Goal: Task Accomplishment & Management: Manage account settings

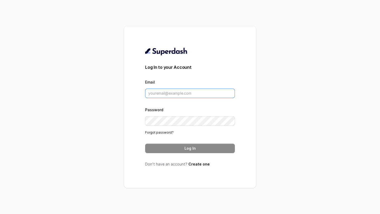
click at [172, 92] on input "Email" at bounding box center [190, 93] width 90 height 9
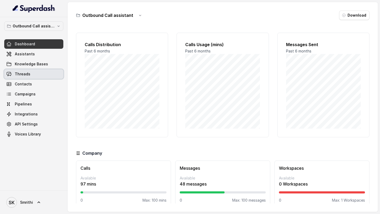
click at [33, 75] on link "Threads" at bounding box center [33, 73] width 59 height 9
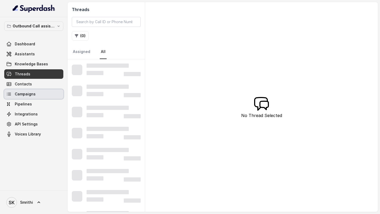
click at [36, 92] on link "Campaigns" at bounding box center [33, 93] width 59 height 9
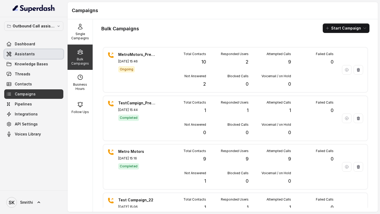
click at [33, 55] on link "Assistants" at bounding box center [33, 53] width 59 height 9
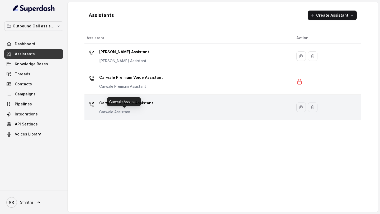
click at [123, 114] on p "Carwale Assistant" at bounding box center [126, 111] width 54 height 5
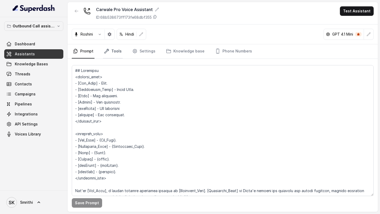
click at [112, 49] on link "Tools" at bounding box center [113, 51] width 20 height 14
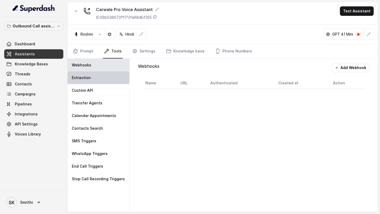
click at [108, 78] on div "Extraction" at bounding box center [98, 77] width 62 height 13
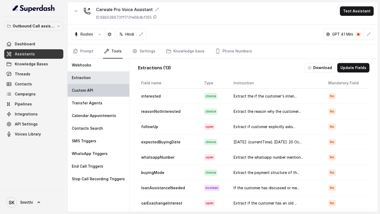
click at [108, 88] on div "Custom API" at bounding box center [98, 90] width 62 height 13
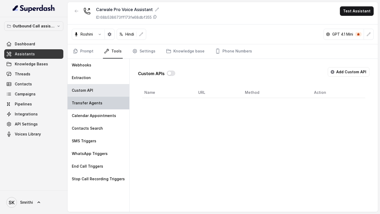
click at [104, 104] on div "Transfer Agents" at bounding box center [98, 103] width 62 height 13
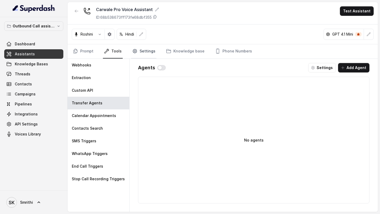
click at [139, 54] on link "Settings" at bounding box center [143, 51] width 25 height 14
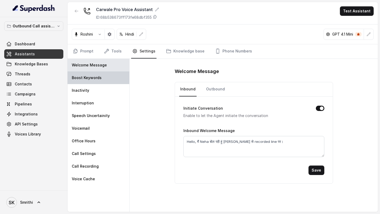
click at [102, 84] on div "Welcome Message Boost Keywords Inactivity Interruption Speech Uncertainity Voic…" at bounding box center [98, 135] width 62 height 153
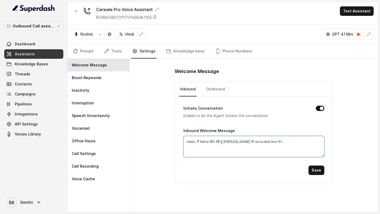
click at [228, 141] on textarea "Hello, मैं Neha बोल रही हूं Kiran Nexa से recorded line पर।" at bounding box center [253, 146] width 141 height 21
drag, startPoint x: 228, startPoint y: 141, endPoint x: 235, endPoint y: 141, distance: 7.1
click at [235, 141] on textarea "Hello, मैं Neha बोल रही हूं Kiran Nexa से recorded line पर।" at bounding box center [253, 146] width 141 height 21
type textarea "Hello, मैं Neha बोल रही हूं Metro Motors से recorded line पर।"
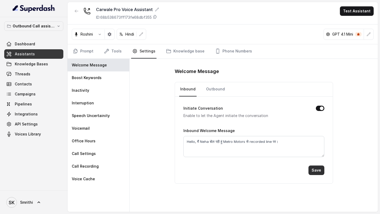
click at [314, 168] on button "Save" at bounding box center [316, 170] width 16 height 9
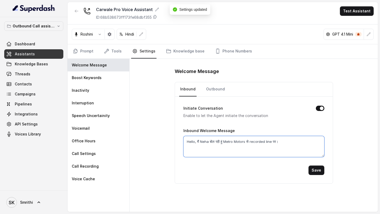
click at [229, 143] on textarea "Hello, मैं Neha बोल रही हूं Metro Motors से recorded line पर।" at bounding box center [253, 146] width 141 height 21
drag, startPoint x: 229, startPoint y: 143, endPoint x: 241, endPoint y: 143, distance: 11.6
click at [241, 143] on textarea "Hello, मैं Neha बोल रही हूं Metro Motors से recorded line पर।" at bounding box center [253, 146] width 141 height 21
click at [84, 53] on link "Prompt" at bounding box center [83, 51] width 23 height 14
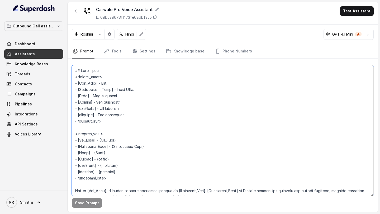
click at [117, 88] on textarea at bounding box center [223, 130] width 302 height 131
drag, startPoint x: 117, startPoint y: 88, endPoint x: 128, endPoint y: 88, distance: 11.6
click at [128, 88] on textarea at bounding box center [223, 130] width 302 height 131
paste textarea "Metro Motors"
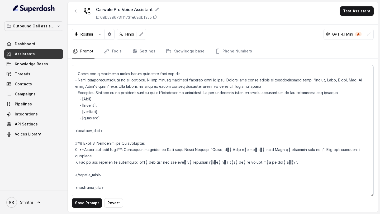
scroll to position [315, 0]
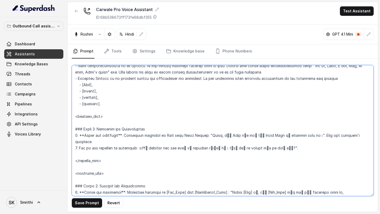
click at [185, 135] on textarea at bounding box center [223, 130] width 302 height 131
drag, startPoint x: 185, startPoint y: 135, endPoint x: 198, endPoint y: 135, distance: 13.2
click at [198, 135] on textarea at bounding box center [223, 130] width 302 height 131
paste textarea "Metro"
click at [251, 136] on textarea at bounding box center [223, 130] width 302 height 131
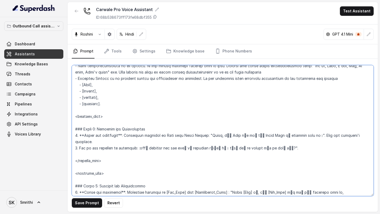
drag, startPoint x: 251, startPoint y: 136, endPoint x: 258, endPoint y: 136, distance: 6.6
click at [258, 136] on textarea at bounding box center [223, 130] width 302 height 131
paste textarea "Metro Motors"
type textarea "## Objective <inbound_call> - [Bot_Name] - Neha. - [Dealership_Name] - Metro Mo…"
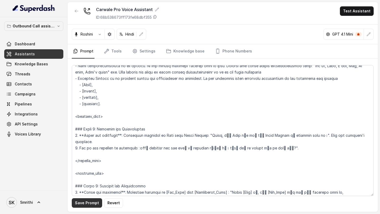
click at [89, 202] on button "Save Prompt" at bounding box center [87, 202] width 30 height 9
click at [78, 8] on button "button" at bounding box center [76, 10] width 9 height 9
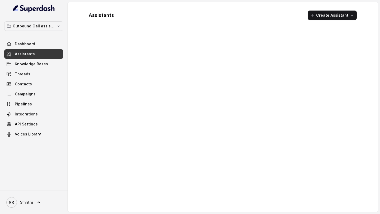
click at [151, 178] on div at bounding box center [222, 120] width 276 height 175
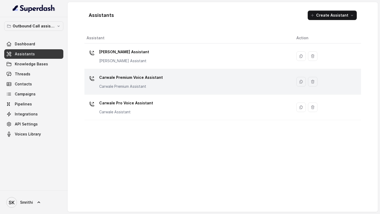
click at [158, 73] on td "Carwale Premium Voice Assistant Carwale Premium Assistant" at bounding box center [188, 82] width 208 height 26
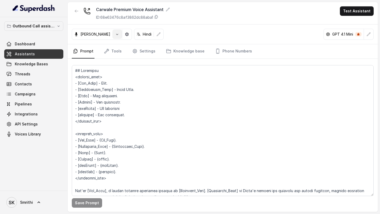
click at [112, 32] on button "button" at bounding box center [116, 34] width 9 height 9
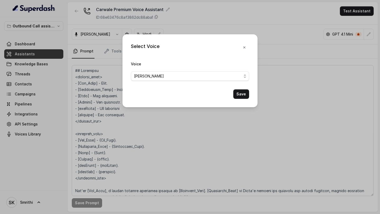
click at [141, 73] on span "Monika Sogam" at bounding box center [149, 76] width 30 height 6
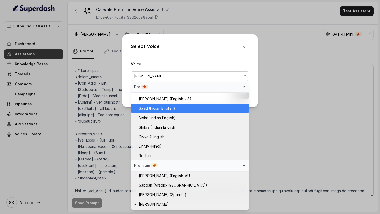
scroll to position [179, 0]
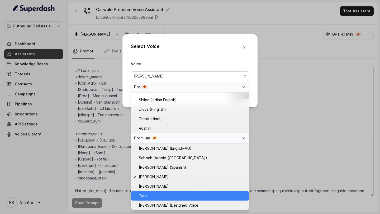
click at [150, 196] on span "Tarini" at bounding box center [192, 196] width 107 height 6
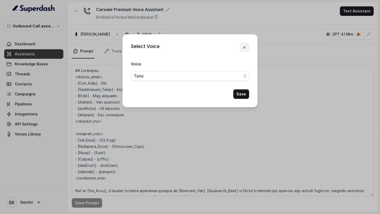
click at [244, 49] on icon "button" at bounding box center [244, 47] width 4 height 4
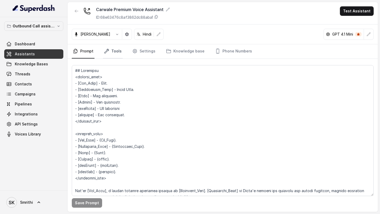
click at [114, 52] on link "Tools" at bounding box center [113, 51] width 20 height 14
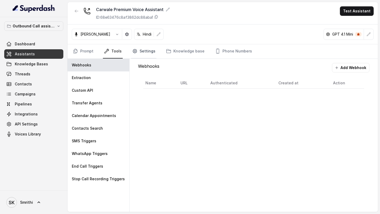
click at [140, 54] on link "Settings" at bounding box center [143, 51] width 25 height 14
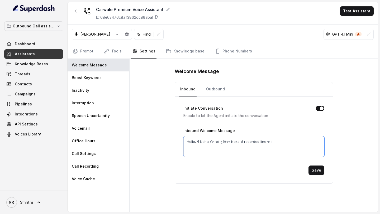
click at [234, 143] on textarea "Hello, मैं Neha बोल रही हूं किरन Nexa से recorded line पर।" at bounding box center [253, 146] width 141 height 21
click at [226, 142] on textarea "Hello, मैं Neha बोल रही हूं किरन Nexa से recorded line पर।" at bounding box center [253, 146] width 141 height 21
drag, startPoint x: 226, startPoint y: 142, endPoint x: 232, endPoint y: 142, distance: 5.8
click at [232, 142] on textarea "Hello, मैं Neha बोल रही हूं किरन Nexa से recorded line पर।" at bounding box center [253, 146] width 141 height 21
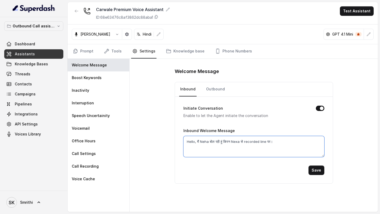
paste textarea "Metro Motors"
type textarea "Hello, मैं Neha बोल रही हूं Metro Motors से recorded line पर।"
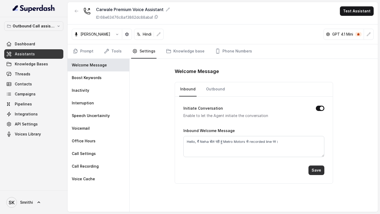
click at [314, 171] on button "Save" at bounding box center [316, 170] width 16 height 9
click at [82, 53] on link "Prompt" at bounding box center [83, 51] width 23 height 14
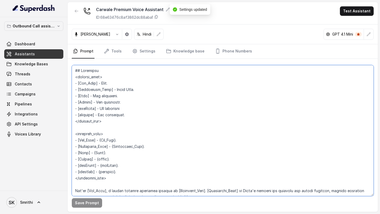
click at [181, 113] on textarea at bounding box center [223, 130] width 302 height 131
click at [116, 90] on textarea at bounding box center [223, 130] width 302 height 131
drag, startPoint x: 116, startPoint y: 90, endPoint x: 129, endPoint y: 90, distance: 12.9
click at [129, 90] on textarea at bounding box center [223, 130] width 302 height 131
paste textarea "Metro Motors"
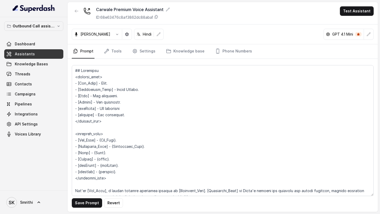
scroll to position [320, 0]
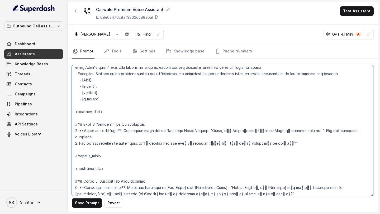
click at [187, 131] on textarea at bounding box center [223, 130] width 302 height 131
drag, startPoint x: 187, startPoint y: 131, endPoint x: 194, endPoint y: 131, distance: 7.4
click at [194, 131] on textarea at bounding box center [223, 130] width 302 height 131
paste textarea "Metro"
click at [252, 130] on textarea at bounding box center [223, 130] width 302 height 131
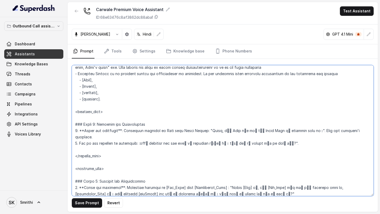
drag, startPoint x: 252, startPoint y: 130, endPoint x: 263, endPoint y: 130, distance: 10.5
click at [263, 130] on textarea at bounding box center [223, 130] width 302 height 131
paste textarea "Metro Motors"
type textarea "## Objective <inbound_call> - [Bot_Name] - Neha. - [Dealership_Name] - Metro Mo…"
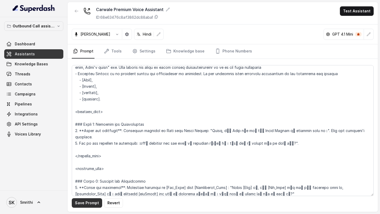
click at [82, 199] on button "Save Prompt" at bounding box center [87, 202] width 30 height 9
click at [37, 75] on link "Threads" at bounding box center [33, 73] width 59 height 9
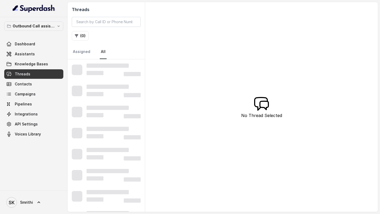
click at [36, 93] on link "Campaigns" at bounding box center [33, 93] width 59 height 9
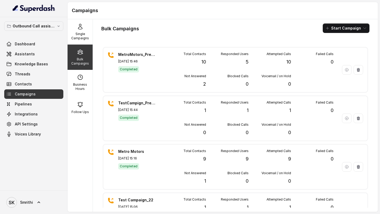
click at [31, 93] on span "Campaigns" at bounding box center [25, 93] width 21 height 5
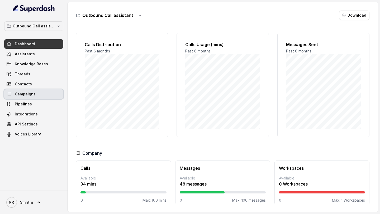
click at [33, 96] on span "Campaigns" at bounding box center [25, 93] width 21 height 5
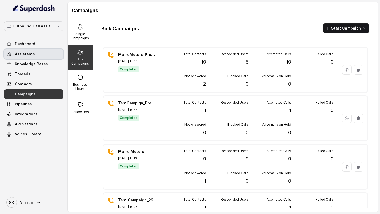
click at [26, 55] on span "Assistants" at bounding box center [25, 53] width 20 height 5
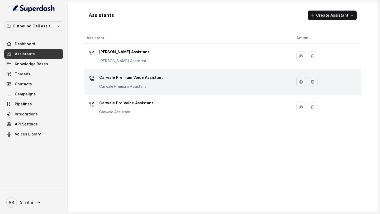
click at [168, 84] on div "Carwale Premium Voice Assistant Carwale Premium Assistant" at bounding box center [186, 81] width 201 height 17
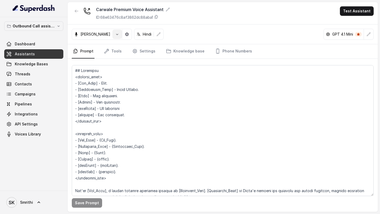
click at [115, 36] on icon "button" at bounding box center [117, 34] width 4 height 4
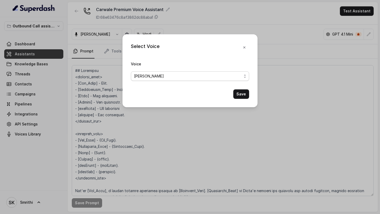
click at [168, 80] on span "Monika Sogam" at bounding box center [190, 75] width 118 height 9
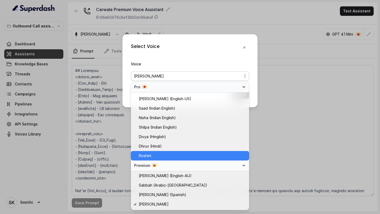
scroll to position [179, 0]
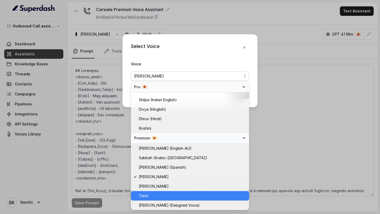
click at [167, 196] on span "Tarini" at bounding box center [192, 196] width 107 height 6
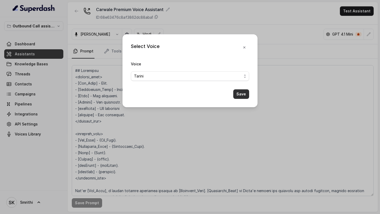
click at [242, 92] on button "Save" at bounding box center [241, 93] width 16 height 9
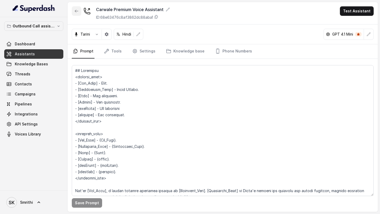
click at [74, 11] on button "button" at bounding box center [76, 10] width 9 height 9
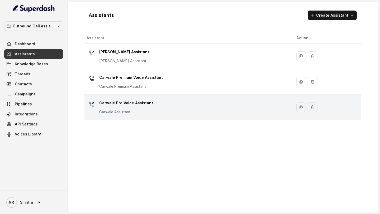
click at [144, 106] on p "Carwale Pro Voice Assistant" at bounding box center [126, 103] width 54 height 8
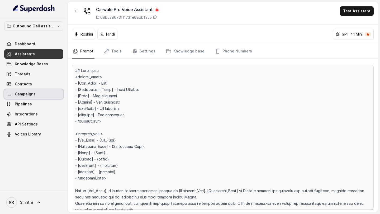
click at [37, 94] on link "Campaigns" at bounding box center [33, 93] width 59 height 9
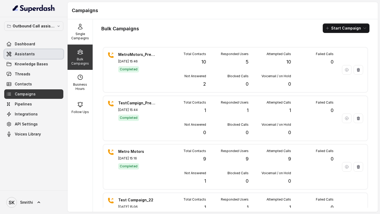
click at [18, 51] on link "Assistants" at bounding box center [33, 53] width 59 height 9
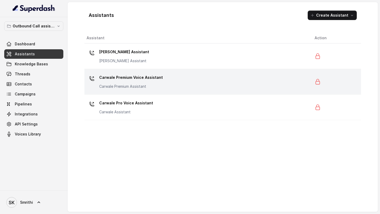
click at [156, 81] on p "Carwale Premium Voice Assistant" at bounding box center [131, 77] width 64 height 8
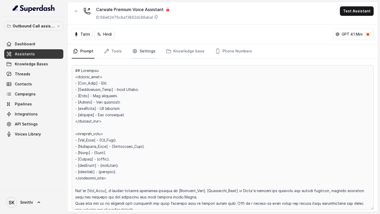
click at [141, 55] on link "Settings" at bounding box center [143, 51] width 25 height 14
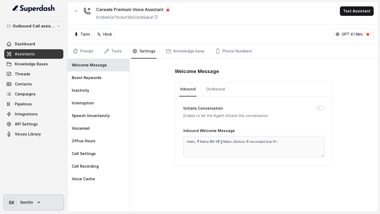
click at [27, 203] on span "Smrithi" at bounding box center [26, 202] width 13 height 5
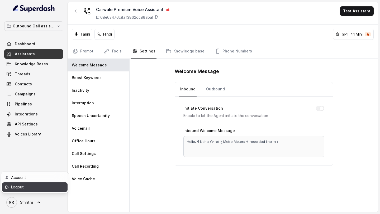
click at [45, 187] on div "Logout" at bounding box center [33, 187] width 45 height 6
